Goal: Transaction & Acquisition: Purchase product/service

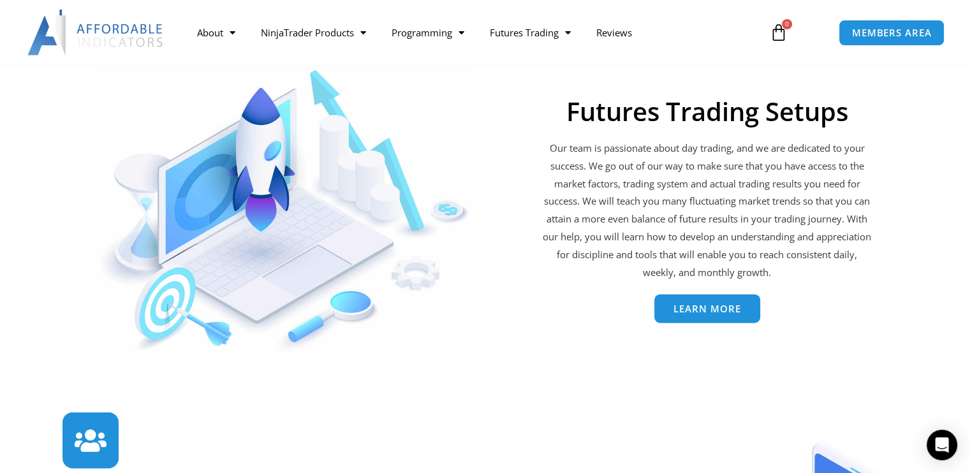
scroll to position [2731, 0]
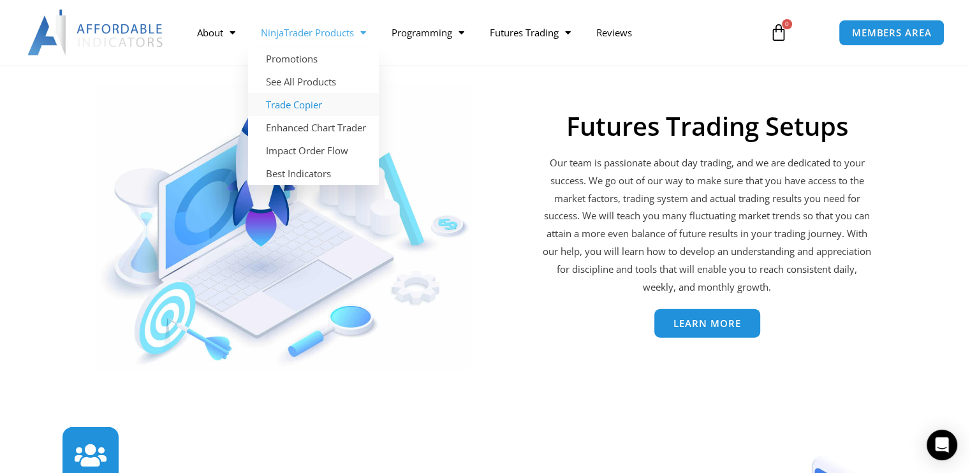
click at [310, 96] on link "Trade Copier" at bounding box center [313, 104] width 131 height 23
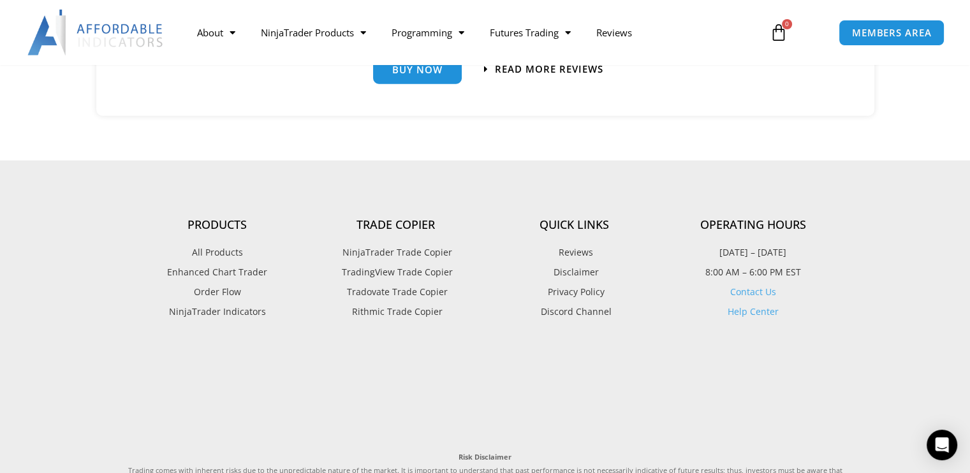
scroll to position [2877, 0]
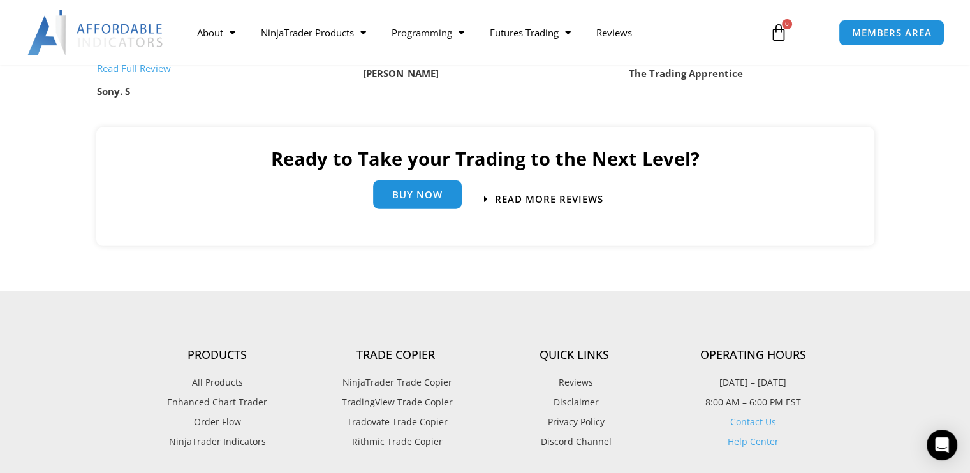
click at [434, 198] on span "Buy Now" at bounding box center [417, 196] width 50 height 10
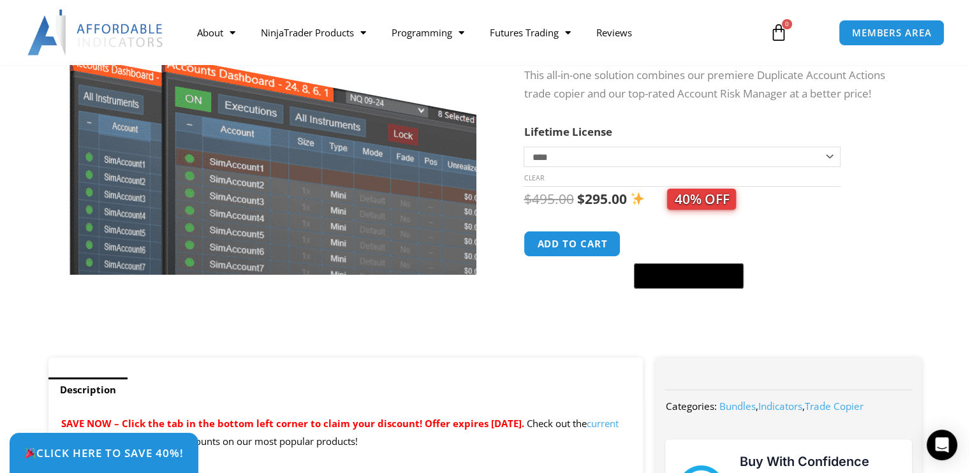
scroll to position [191, 0]
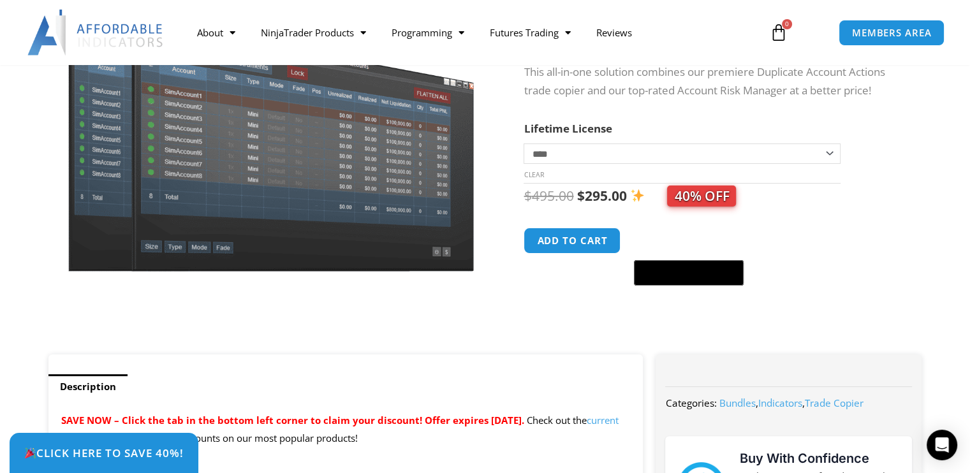
click at [560, 156] on select "**********" at bounding box center [681, 153] width 316 height 20
click at [510, 138] on div at bounding box center [512, 145] width 22 height 420
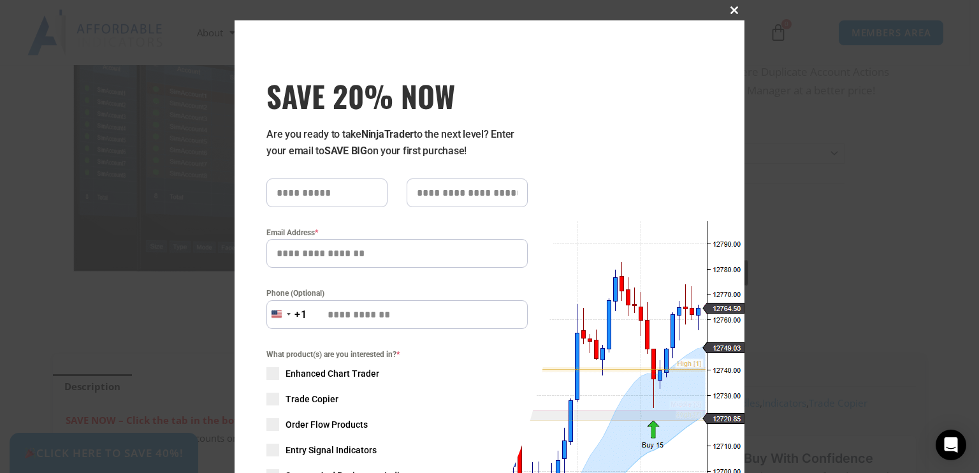
click at [728, 11] on span "SAVE 20% NOW popup" at bounding box center [734, 10] width 20 height 8
